Goal: Check status: Check status

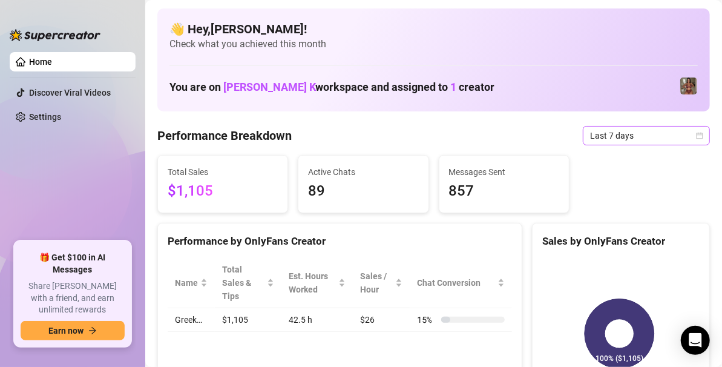
click at [614, 136] on span "Last 7 days" at bounding box center [646, 135] width 113 height 18
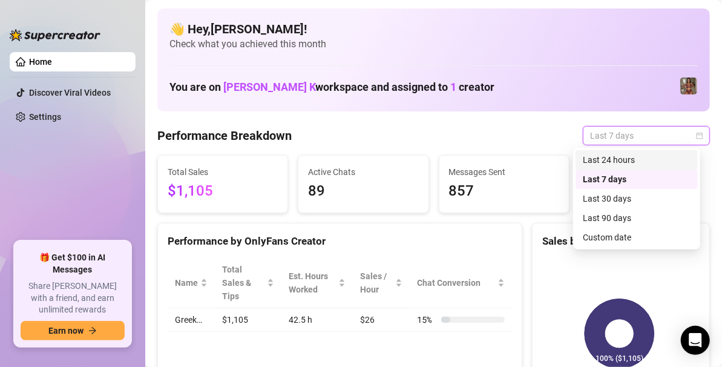
click at [602, 156] on div "Last 24 hours" at bounding box center [637, 159] width 108 height 13
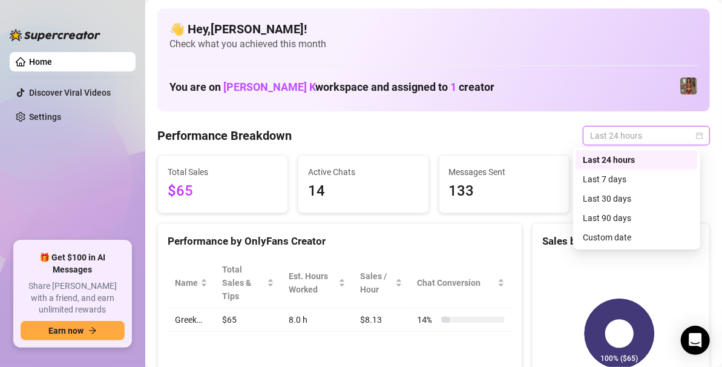
click at [632, 137] on span "Last 24 hours" at bounding box center [646, 135] width 113 height 18
click at [618, 237] on div "Custom date" at bounding box center [637, 237] width 108 height 13
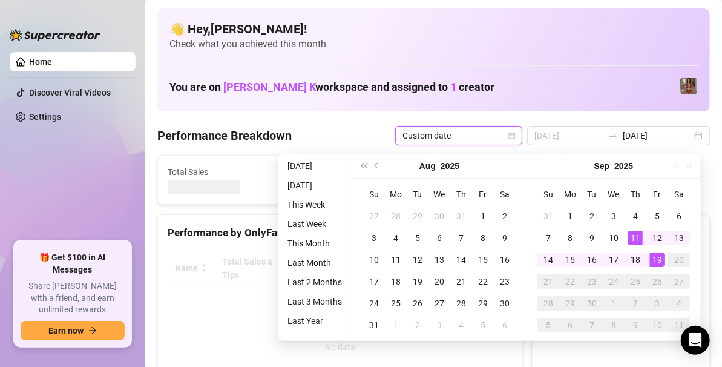
click at [652, 257] on div "19" at bounding box center [657, 259] width 15 height 15
type input "[DATE]"
click at [657, 257] on canvas at bounding box center [619, 341] width 154 height 182
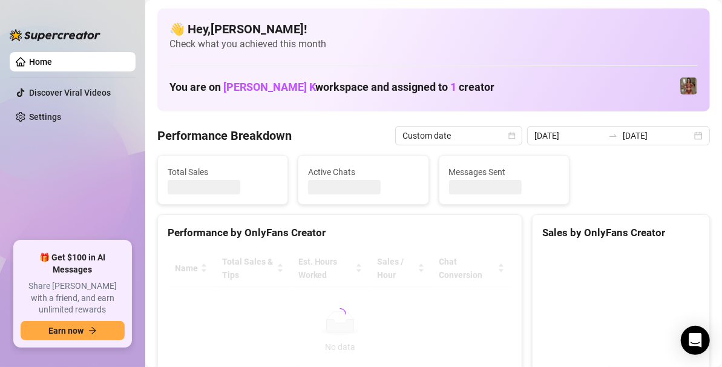
type input "[DATE]"
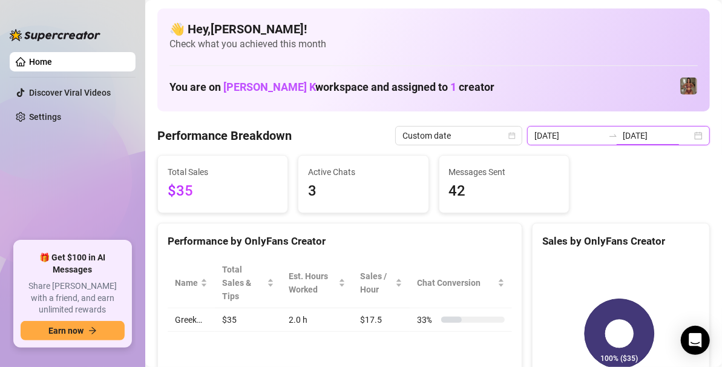
click at [675, 137] on input "[DATE]" at bounding box center [657, 135] width 69 height 13
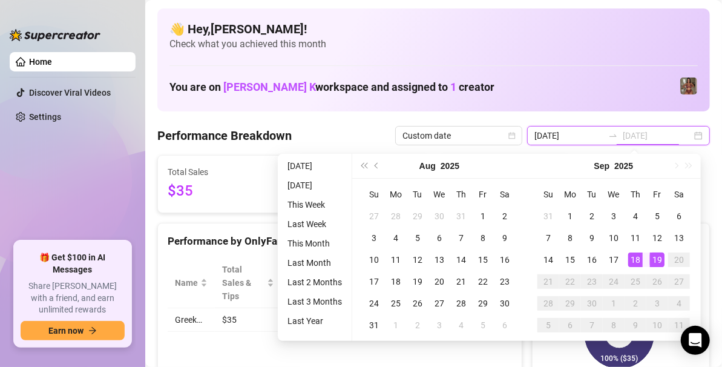
type input "[DATE]"
click at [637, 253] on div "18" at bounding box center [635, 259] width 15 height 15
click at [657, 260] on div "19" at bounding box center [657, 259] width 15 height 15
type input "[DATE]"
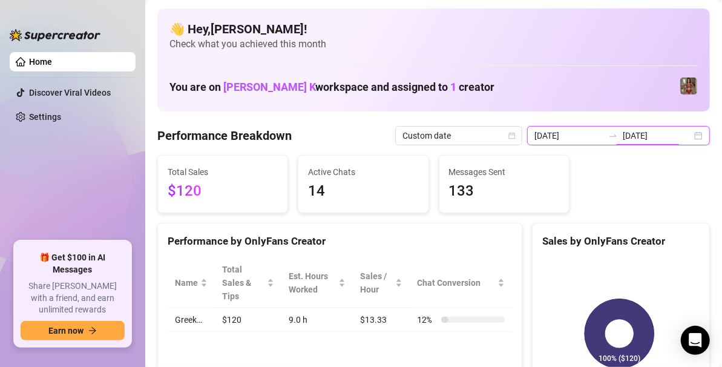
click at [680, 131] on input "[DATE]" at bounding box center [657, 135] width 69 height 13
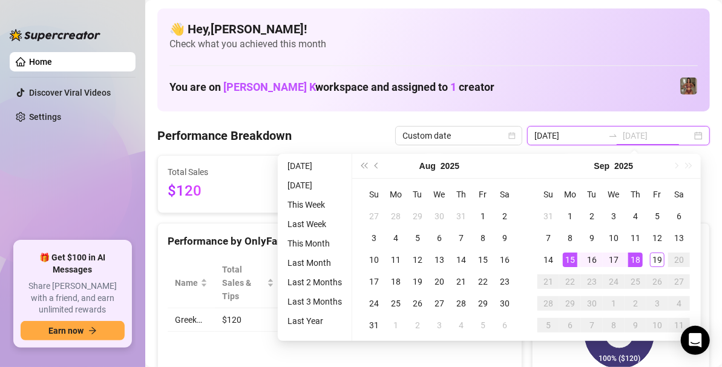
type input "[DATE]"
click at [572, 254] on div "15" at bounding box center [570, 259] width 15 height 15
type input "[DATE]"
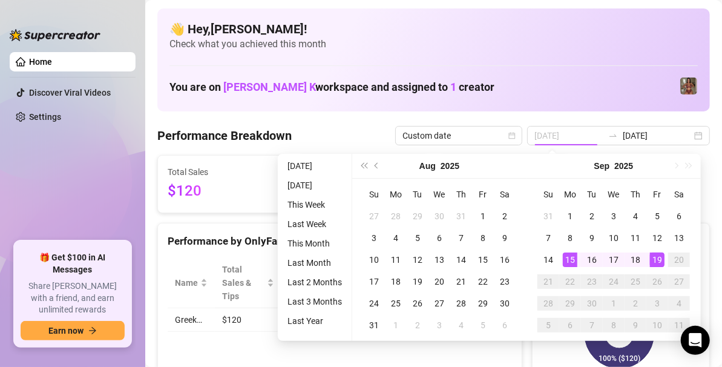
click at [658, 257] on div "19" at bounding box center [657, 259] width 15 height 15
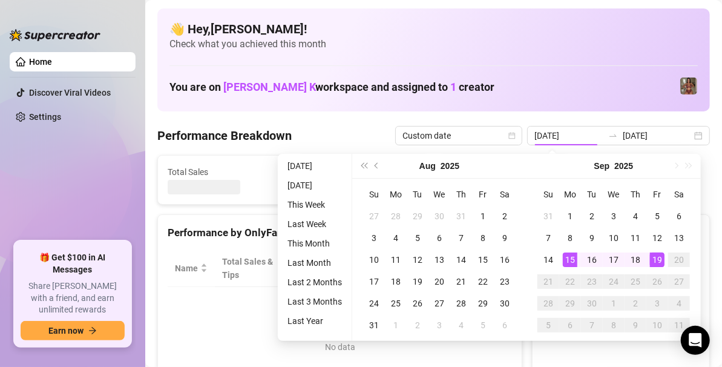
type input "[DATE]"
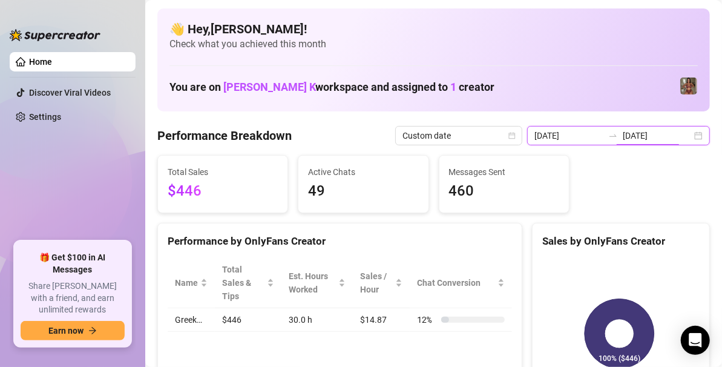
click at [675, 137] on input "[DATE]" at bounding box center [657, 135] width 69 height 13
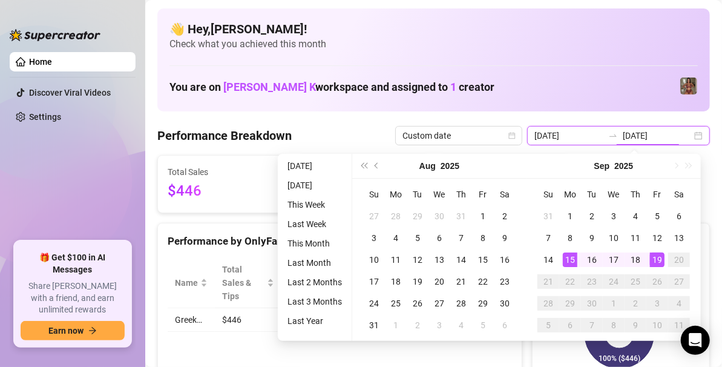
type input "[DATE]"
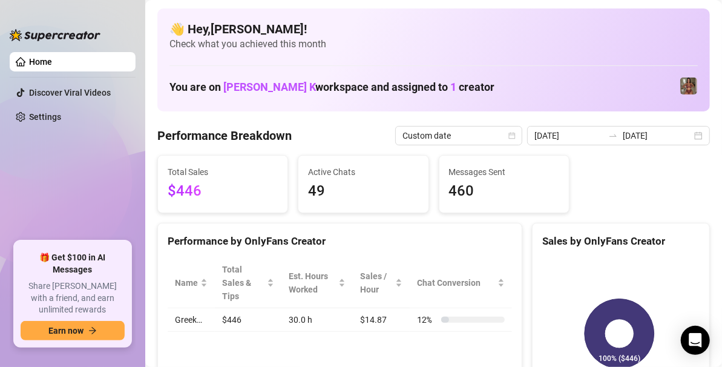
click at [685, 139] on div "[DATE] [DATE]" at bounding box center [618, 135] width 183 height 19
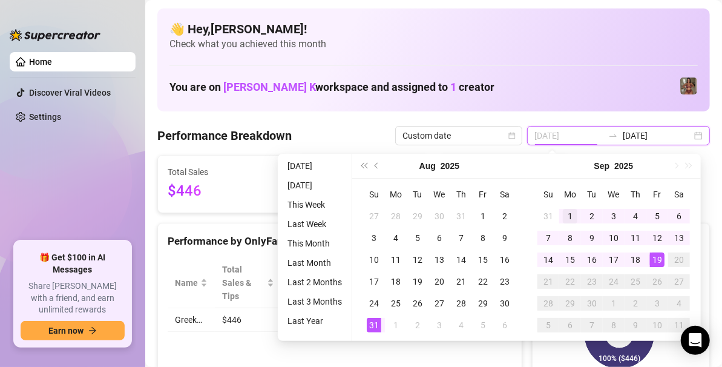
type input "[DATE]"
click at [566, 214] on div "1" at bounding box center [570, 216] width 15 height 15
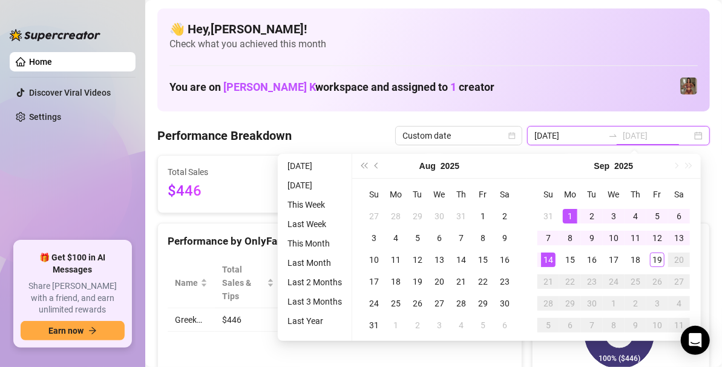
type input "[DATE]"
click at [542, 260] on div "14" at bounding box center [548, 259] width 15 height 15
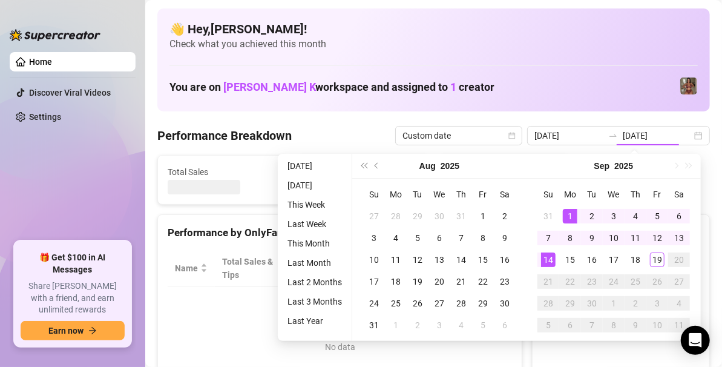
type input "[DATE]"
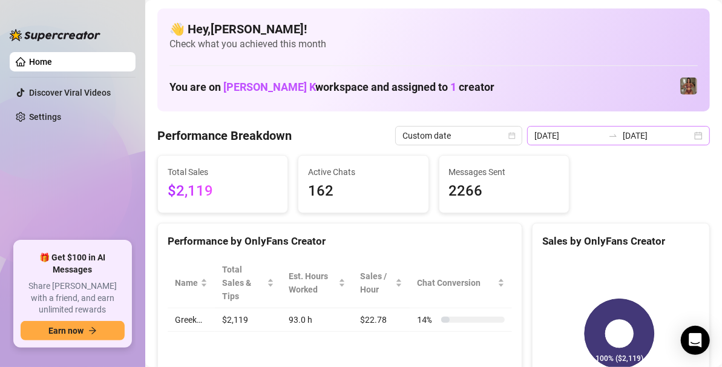
click at [694, 139] on div "[DATE] [DATE]" at bounding box center [618, 135] width 183 height 19
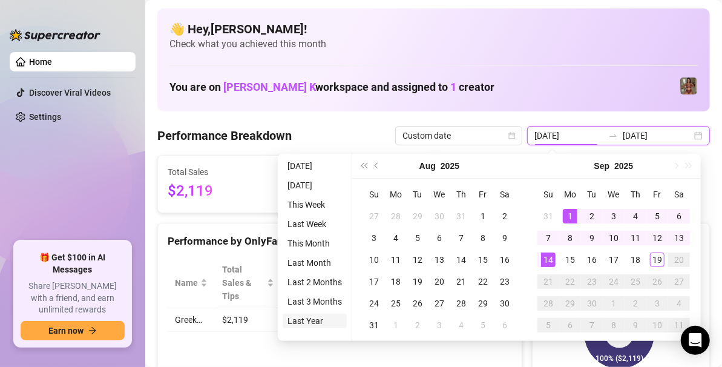
type input "[DATE]"
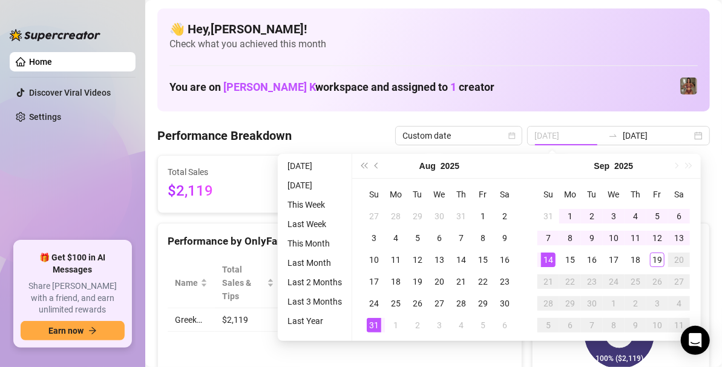
click at [372, 321] on div "31" at bounding box center [374, 325] width 15 height 15
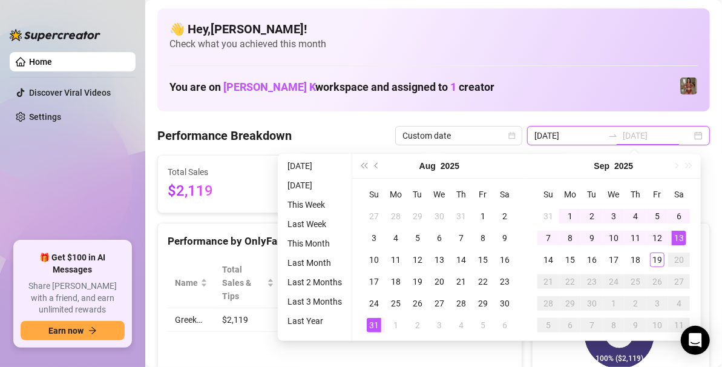
type input "[DATE]"
click at [680, 228] on td "13" at bounding box center [679, 238] width 22 height 22
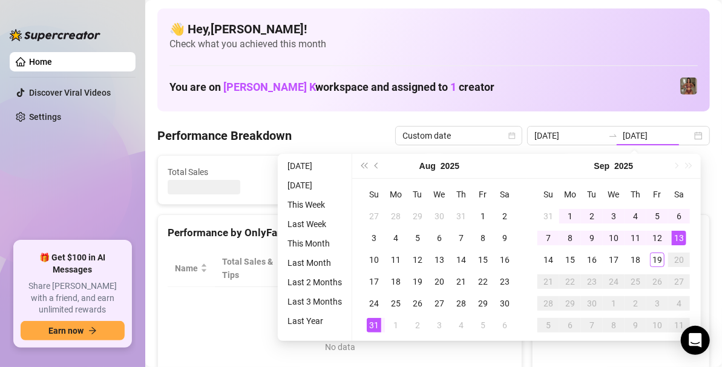
type input "[DATE]"
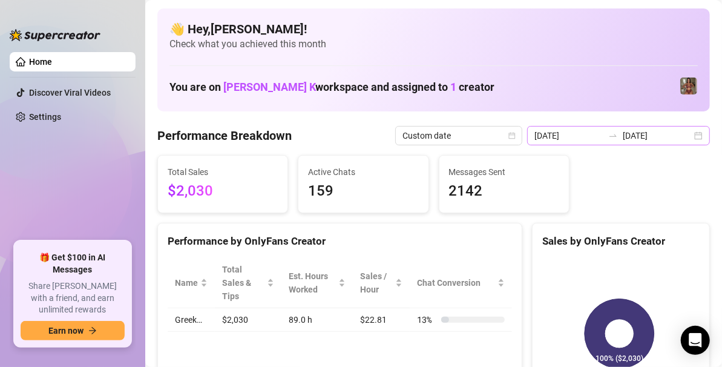
click at [690, 139] on div "[DATE] [DATE]" at bounding box center [618, 135] width 183 height 19
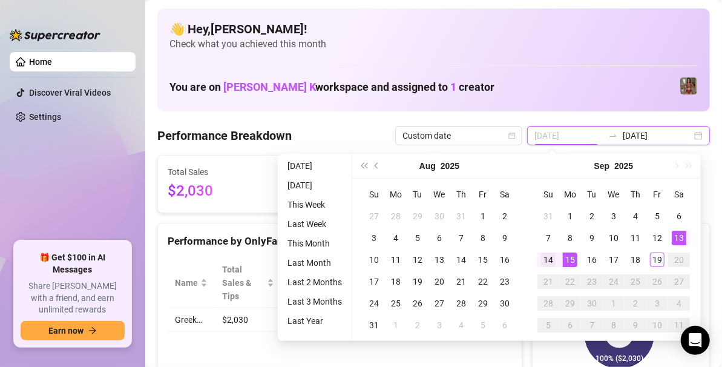
type input "[DATE]"
click at [546, 255] on div "14" at bounding box center [548, 259] width 15 height 15
type input "[DATE]"
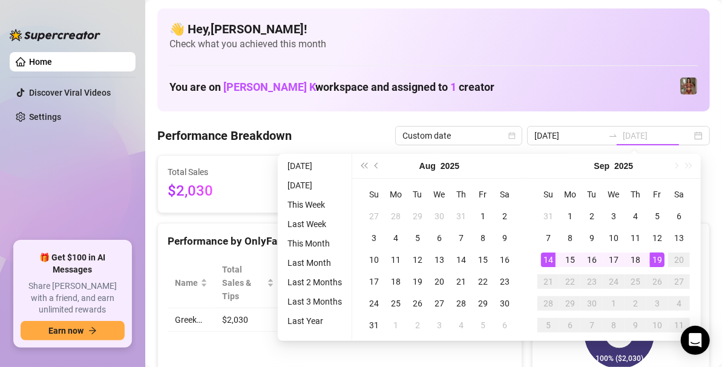
click at [655, 267] on td "19" at bounding box center [657, 260] width 22 height 22
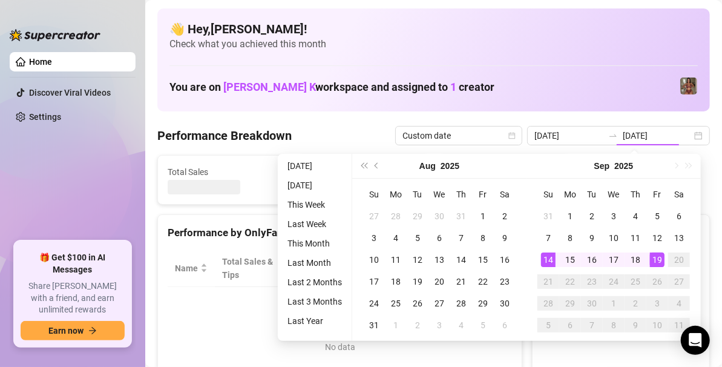
type input "[DATE]"
